Goal: Find specific page/section: Find specific page/section

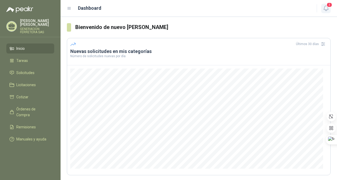
click at [329, 9] on icon "button" at bounding box center [326, 8] width 7 height 7
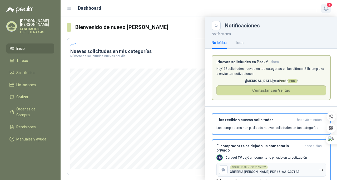
click at [325, 12] on button "3" at bounding box center [326, 8] width 9 height 9
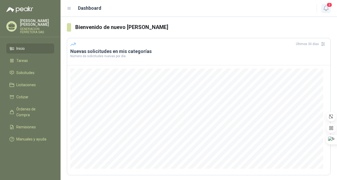
click at [326, 12] on button "3" at bounding box center [326, 8] width 9 height 9
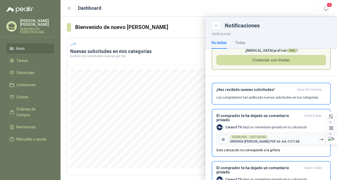
scroll to position [62, 0]
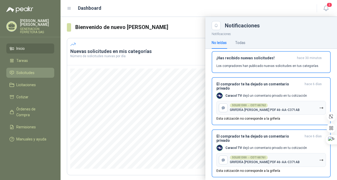
click at [27, 74] on span "Solicitudes" at bounding box center [25, 73] width 18 height 6
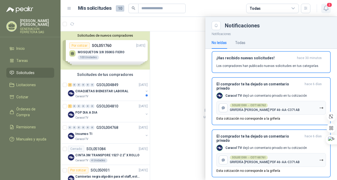
click at [326, 9] on icon "button" at bounding box center [326, 8] width 7 height 7
